Goal: Use online tool/utility: Utilize a website feature to perform a specific function

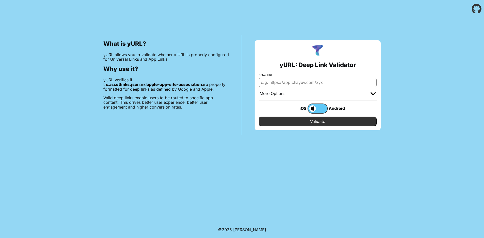
click at [330, 84] on input "Enter URL" at bounding box center [318, 82] width 118 height 9
paste input "[URL][DOMAIN_NAME]"
type input "https://petcare.jini.tw/petcare"
click at [321, 120] on input "Validate" at bounding box center [318, 122] width 118 height 10
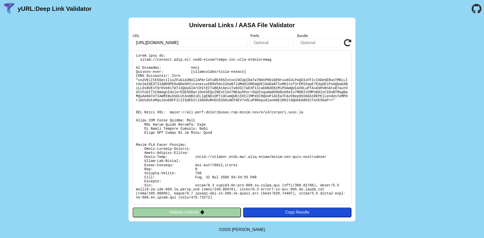
click at [412, 90] on div "Universal Links / AASA File Validator URL [URL][DOMAIN_NAME] Prefix Bundle Vali…" at bounding box center [242, 120] width 484 height 204
click at [207, 214] on button "Validate Android" at bounding box center [187, 213] width 108 height 10
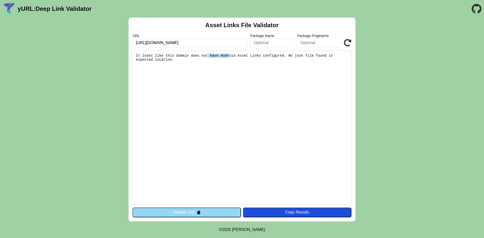
drag, startPoint x: 201, startPoint y: 57, endPoint x: 222, endPoint y: 56, distance: 20.4
click at [222, 56] on pre "It looks like this domain does not have Android Asset Links configured. No json…" at bounding box center [242, 127] width 219 height 154
click at [196, 211] on button "Validate iOS" at bounding box center [187, 213] width 108 height 10
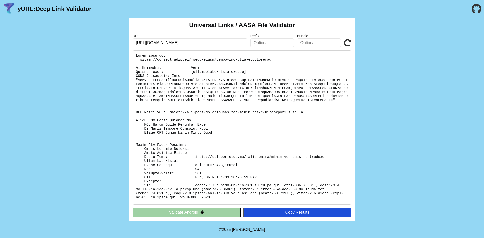
drag, startPoint x: 175, startPoint y: 42, endPoint x: 202, endPoint y: 42, distance: 27.2
click at [202, 42] on input "[URL][DOMAIN_NAME]" at bounding box center [190, 42] width 115 height 9
type input "https://petcare.jini.tw/a"
click at [185, 211] on button "Validate Android" at bounding box center [187, 213] width 108 height 10
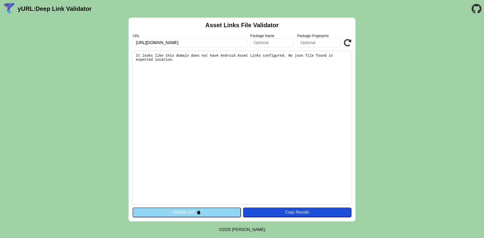
click at [183, 213] on button "Validate iOS" at bounding box center [187, 213] width 108 height 10
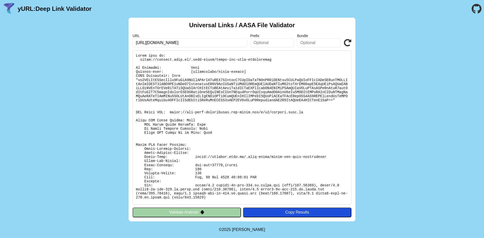
drag, startPoint x: 174, startPoint y: 41, endPoint x: 213, endPoint y: 42, distance: 38.8
click at [213, 42] on input "https://petcare.jini.tw/petcare" at bounding box center [190, 42] width 115 height 9
type input "[URL][DOMAIN_NAME]"
click at [347, 43] on icon at bounding box center [348, 43] width 8 height 8
click at [149, 42] on input "[URL][DOMAIN_NAME]" at bounding box center [190, 42] width 115 height 9
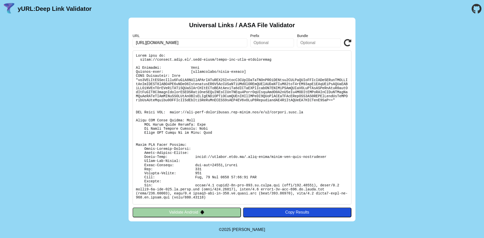
click at [162, 42] on input "[URL][DOMAIN_NAME]" at bounding box center [190, 42] width 115 height 9
click at [161, 42] on input "[URL][DOMAIN_NAME]" at bounding box center [190, 42] width 115 height 9
type input "[URL][DOMAIN_NAME]"
click at [347, 43] on icon at bounding box center [348, 43] width 8 height 8
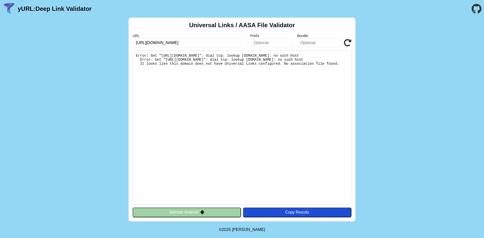
click at [163, 42] on input "[URL][DOMAIN_NAME]" at bounding box center [190, 42] width 115 height 9
click at [156, 43] on input "[URL][DOMAIN_NAME]" at bounding box center [190, 42] width 115 height 9
click at [162, 43] on input "[URL][DOMAIN_NAME]" at bounding box center [190, 42] width 115 height 9
click at [163, 44] on input "https://petcare_api.jini.tw/a" at bounding box center [190, 42] width 115 height 9
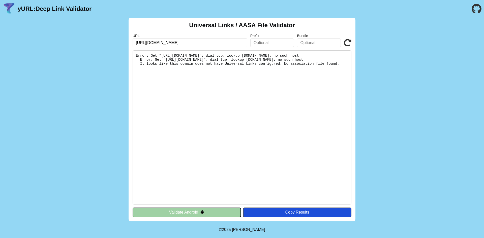
type input "[URL][DOMAIN_NAME]"
click at [347, 43] on icon at bounding box center [348, 43] width 8 height 8
drag, startPoint x: 161, startPoint y: 43, endPoint x: 168, endPoint y: 43, distance: 6.8
click at [168, 43] on input "[URL][DOMAIN_NAME]" at bounding box center [190, 42] width 115 height 9
click at [148, 43] on input "[URL][DOMAIN_NAME]" at bounding box center [190, 42] width 115 height 9
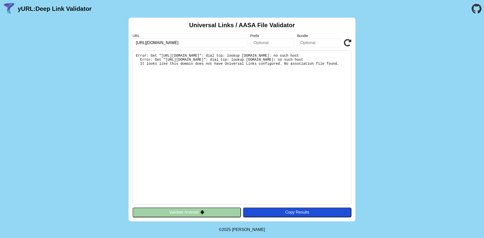
paste input "-api"
click at [148, 43] on input "https://-[URL]" at bounding box center [190, 42] width 115 height 9
click at [153, 44] on input "https://apipetcare.jini.tw/a" at bounding box center [190, 42] width 115 height 9
type input "https://api-petcare.jini.tw/a"
click at [347, 43] on icon at bounding box center [348, 43] width 8 height 8
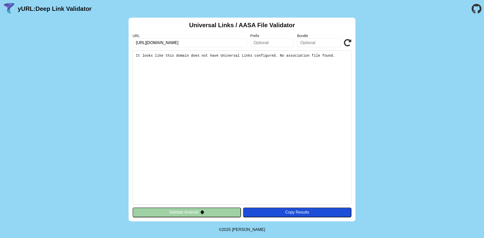
drag, startPoint x: 148, startPoint y: 42, endPoint x: 155, endPoint y: 42, distance: 6.8
click at [155, 42] on input "[URL][DOMAIN_NAME]" at bounding box center [190, 42] width 115 height 9
type input "[URL][DOMAIN_NAME]"
click at [351, 46] on div "Universal Links / AASA File Validator URL https://petcare.jini.tw/a Prefix Bund…" at bounding box center [241, 120] width 227 height 204
click at [349, 45] on icon at bounding box center [348, 43] width 8 height 8
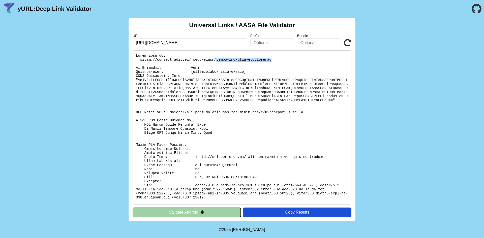
drag, startPoint x: 209, startPoint y: 59, endPoint x: 273, endPoint y: 61, distance: 63.8
click at [273, 61] on pre at bounding box center [242, 127] width 219 height 154
copy pre "apple-app-site-association"
